Goal: Information Seeking & Learning: Compare options

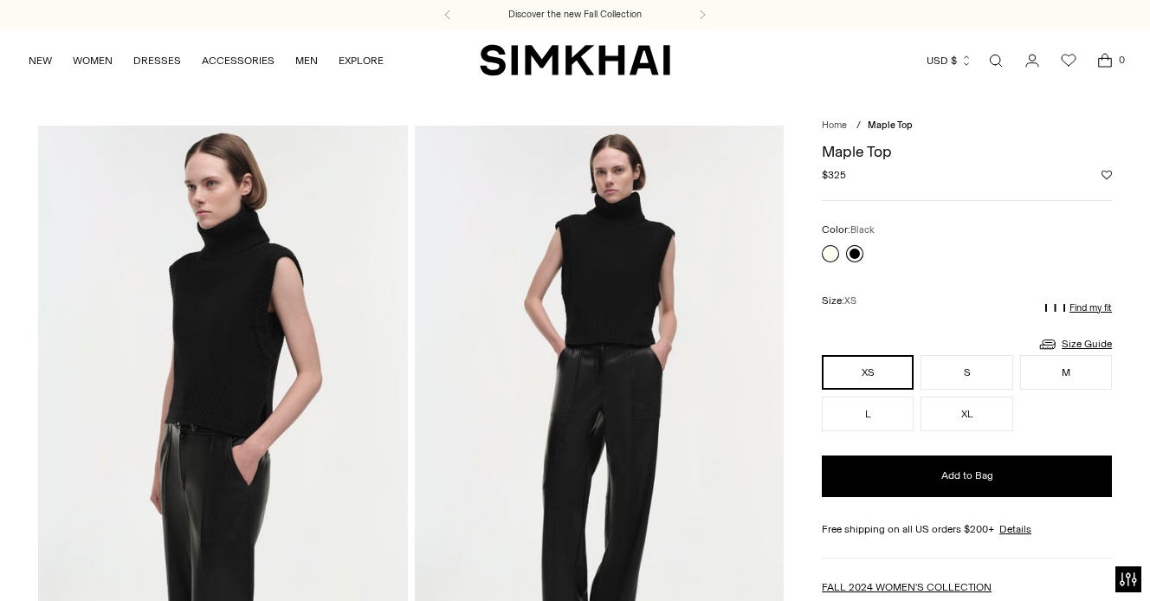
click at [848, 248] on link at bounding box center [854, 253] width 17 height 17
